Goal: Task Accomplishment & Management: Complete application form

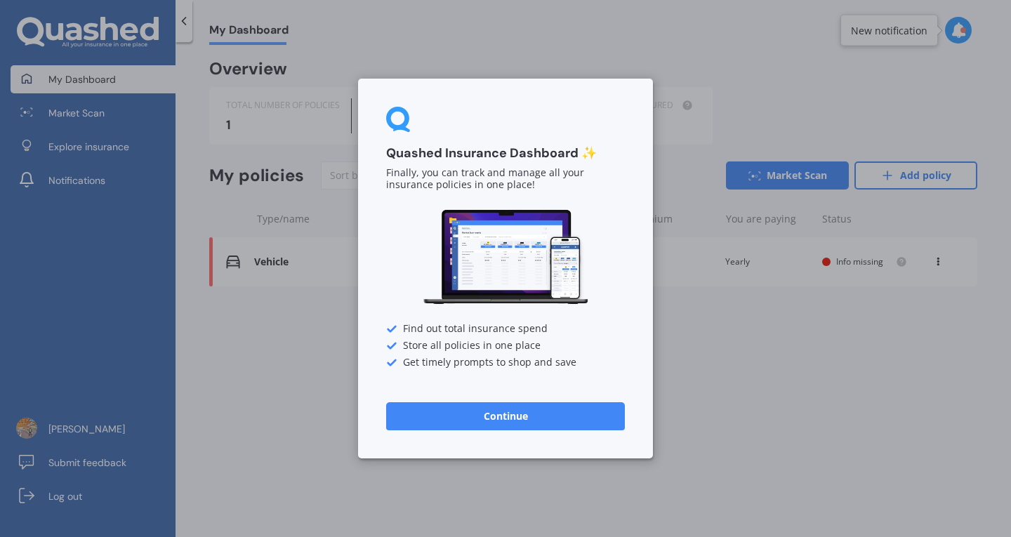
click at [504, 407] on button "Continue" at bounding box center [505, 416] width 239 height 28
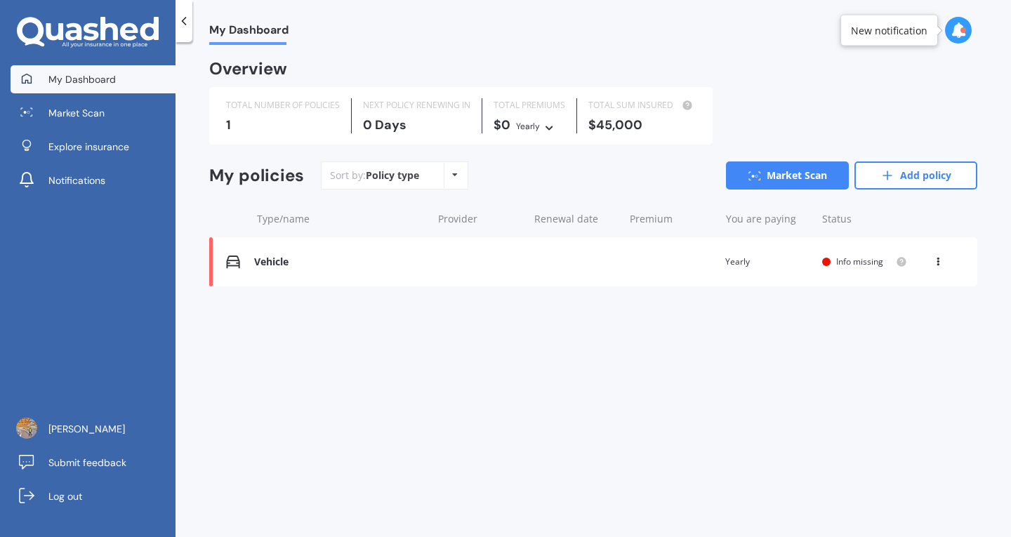
click at [271, 256] on div "Vehicle" at bounding box center [339, 262] width 171 height 12
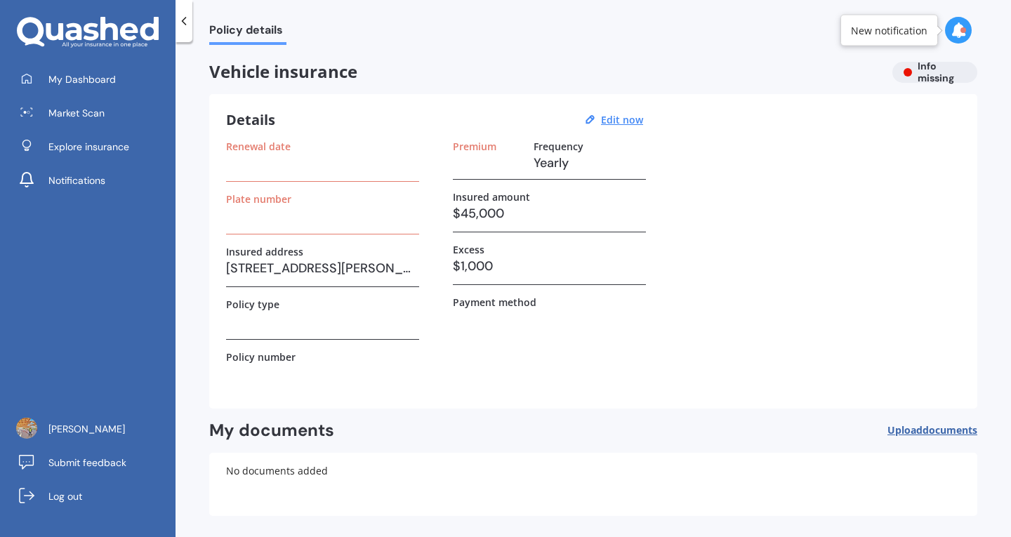
scroll to position [54, 0]
